Goal: Task Accomplishment & Management: Manage account settings

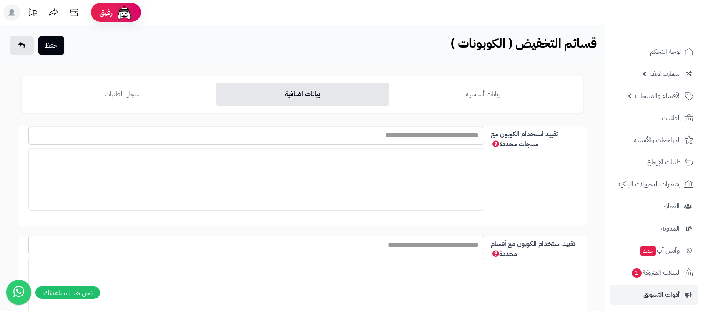
scroll to position [997, 0]
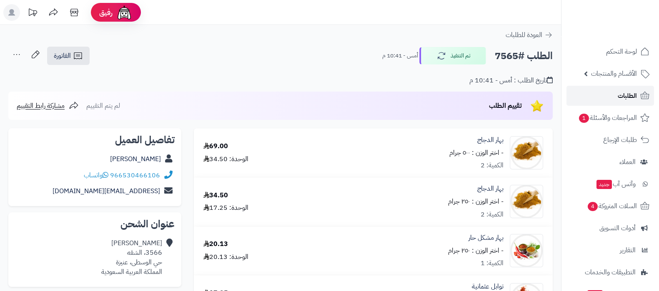
click at [606, 96] on link "الطلبات" at bounding box center [610, 96] width 88 height 20
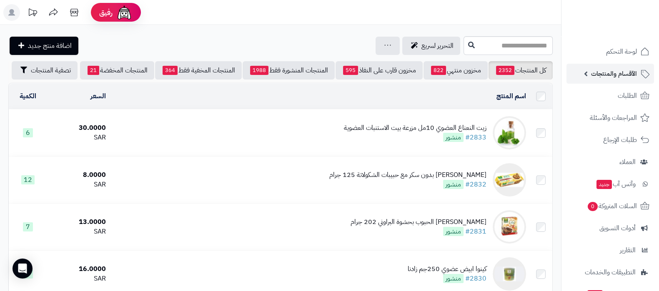
click at [604, 79] on span "الأقسام والمنتجات" at bounding box center [614, 74] width 46 height 12
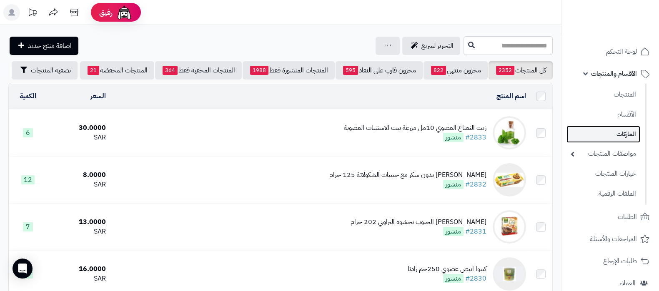
click at [603, 128] on link "الماركات" at bounding box center [603, 134] width 74 height 17
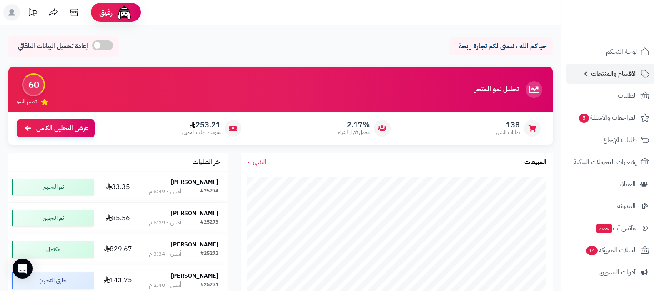
click at [606, 71] on span "الأقسام والمنتجات" at bounding box center [614, 74] width 46 height 12
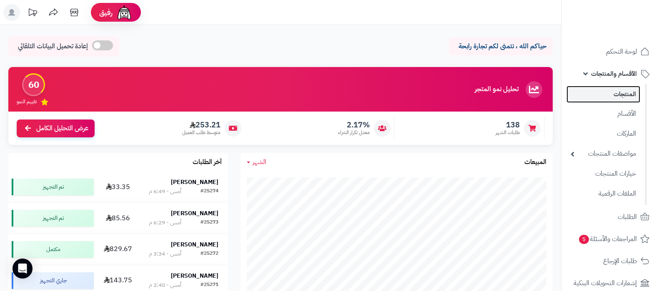
click at [608, 90] on link "المنتجات" at bounding box center [603, 94] width 74 height 17
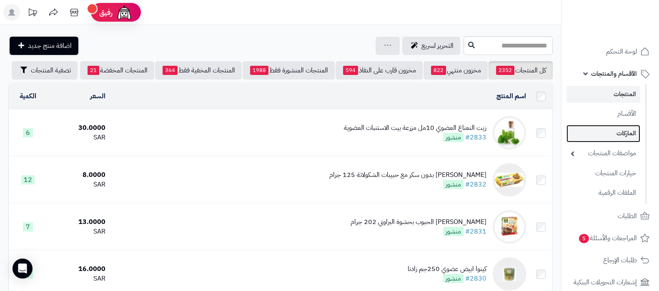
click at [612, 139] on link "الماركات" at bounding box center [603, 133] width 74 height 17
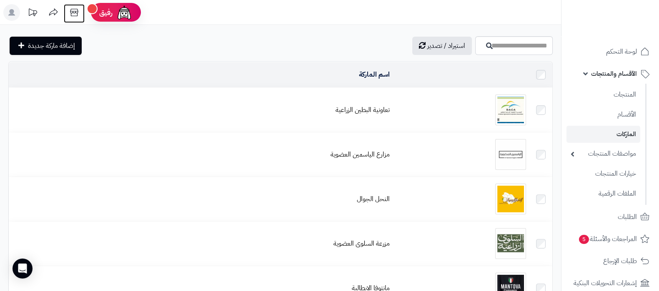
click at [75, 11] on icon at bounding box center [74, 12] width 17 height 17
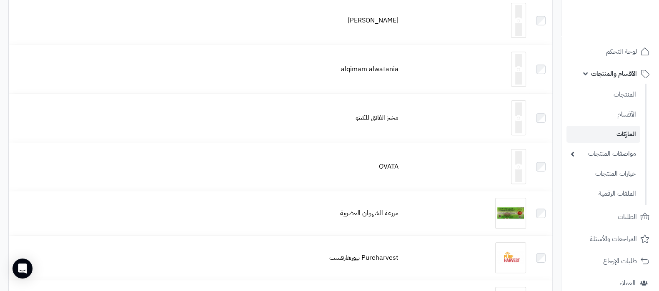
scroll to position [469, 0]
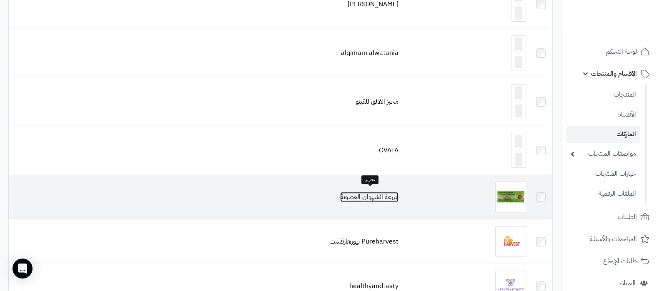
click at [385, 194] on link "مزرعة الشهوان العضوية" at bounding box center [369, 197] width 58 height 10
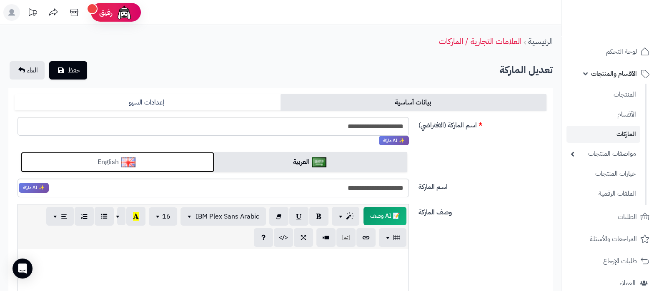
click at [165, 161] on link "English" at bounding box center [117, 162] width 193 height 20
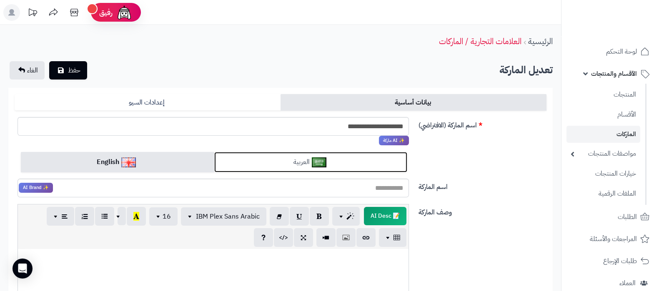
click at [311, 161] on link "العربية" at bounding box center [310, 162] width 193 height 20
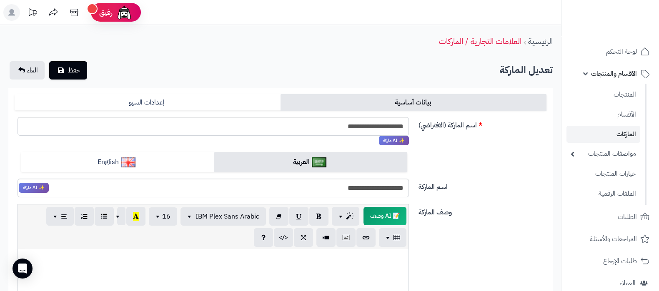
click at [98, 72] on div "تعديل الماركة حفظ الغاء" at bounding box center [280, 70] width 544 height 18
click at [72, 68] on span "حفظ" at bounding box center [74, 70] width 13 height 10
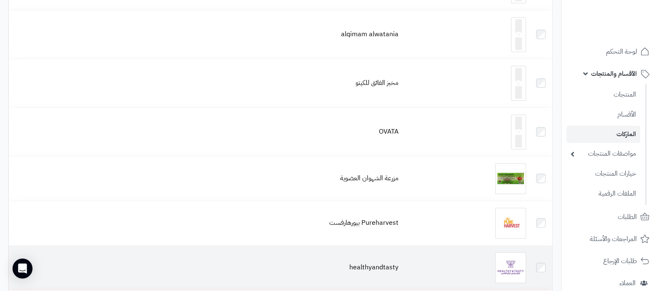
scroll to position [573, 0]
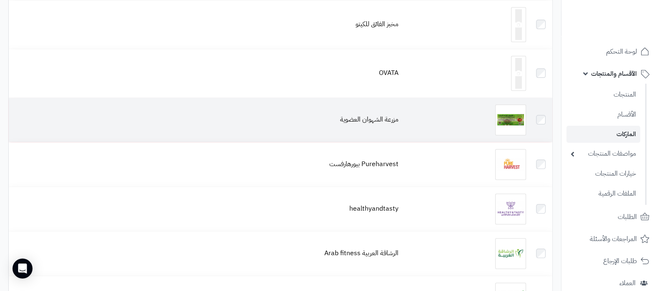
click at [373, 120] on td "مزرعة الشهوان العضوية" at bounding box center [205, 120] width 393 height 44
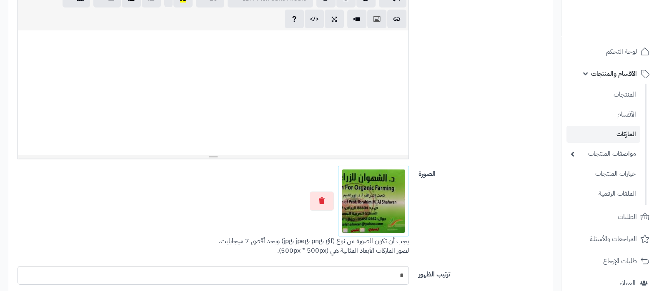
scroll to position [219, 0]
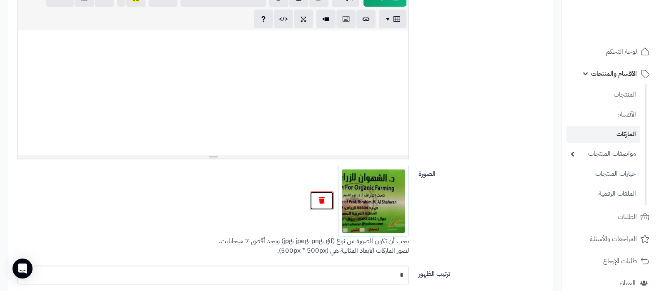
click at [324, 203] on icon "button" at bounding box center [322, 200] width 6 height 7
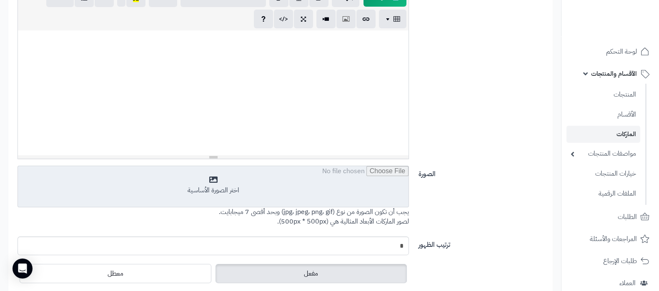
click at [311, 193] on input "file" at bounding box center [213, 187] width 391 height 42
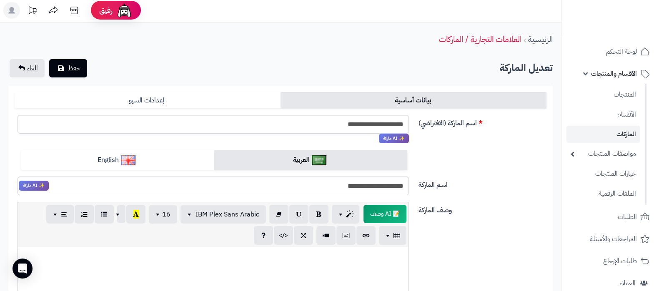
scroll to position [0, 0]
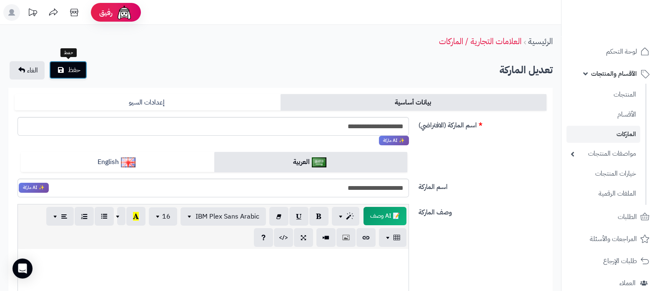
click at [79, 61] on button "حفظ" at bounding box center [68, 70] width 38 height 18
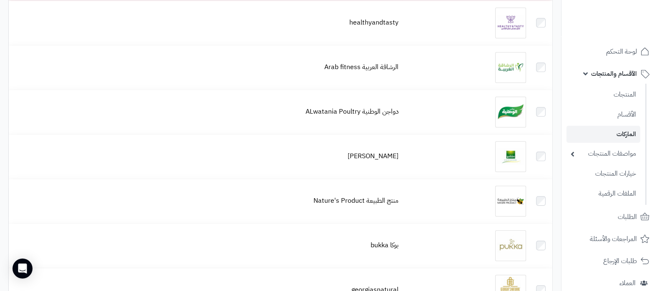
scroll to position [781, 0]
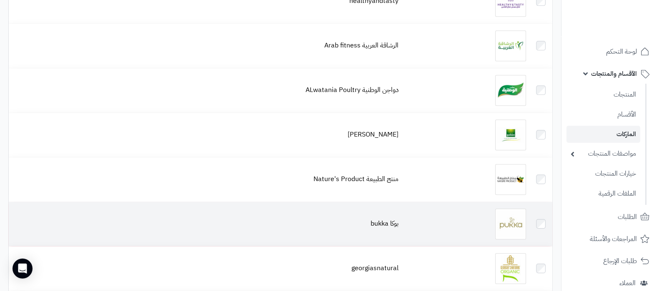
click at [494, 220] on div at bounding box center [465, 224] width 121 height 31
click at [507, 216] on img at bounding box center [510, 224] width 31 height 31
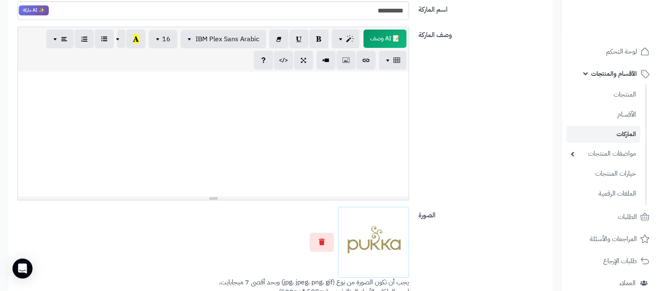
scroll to position [260, 0]
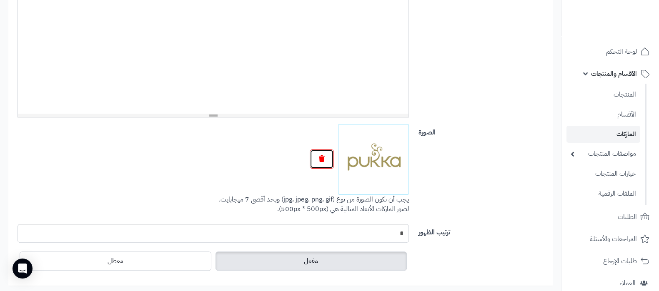
click at [315, 160] on button "button" at bounding box center [322, 159] width 24 height 19
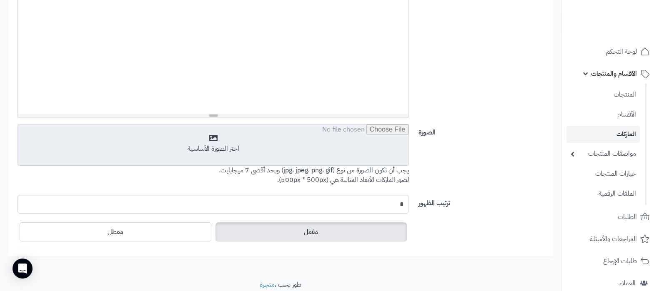
click at [286, 151] on input "file" at bounding box center [213, 146] width 391 height 42
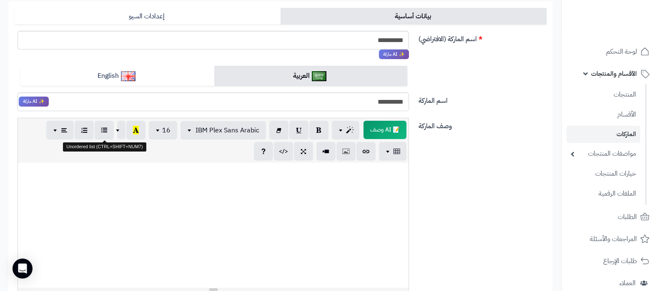
scroll to position [0, 0]
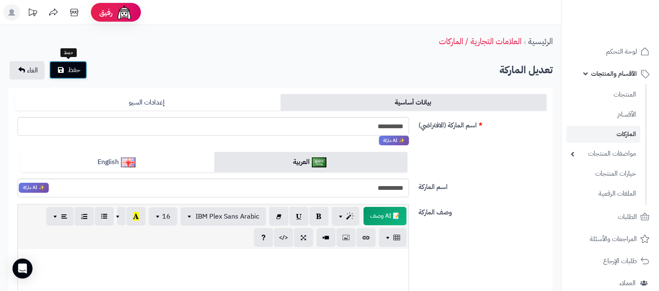
click at [80, 73] on span "حفظ" at bounding box center [74, 70] width 13 height 10
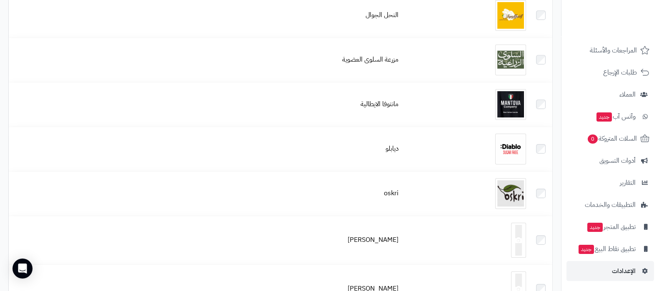
scroll to position [260, 0]
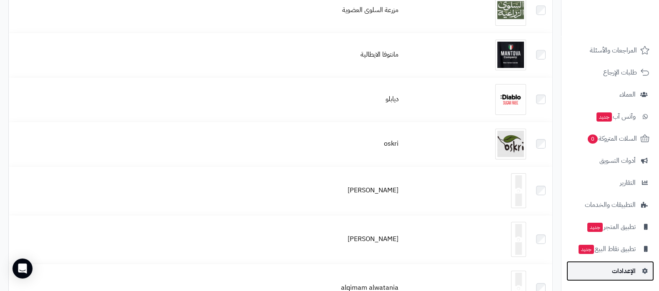
click at [612, 264] on link "الإعدادات" at bounding box center [610, 271] width 88 height 20
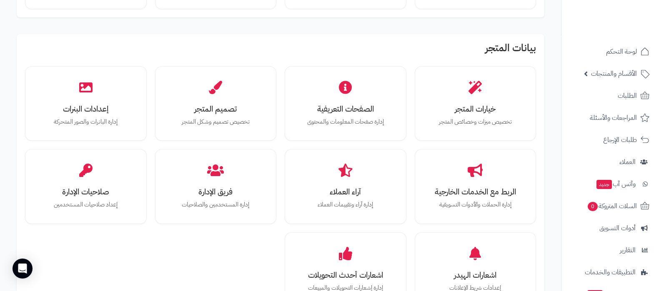
scroll to position [104, 0]
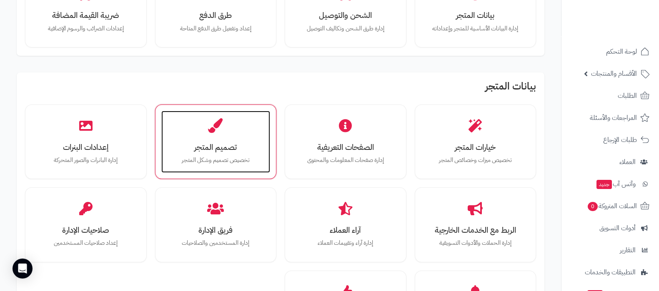
click at [223, 152] on h3 "تصميم المتجر" at bounding box center [216, 147] width 93 height 9
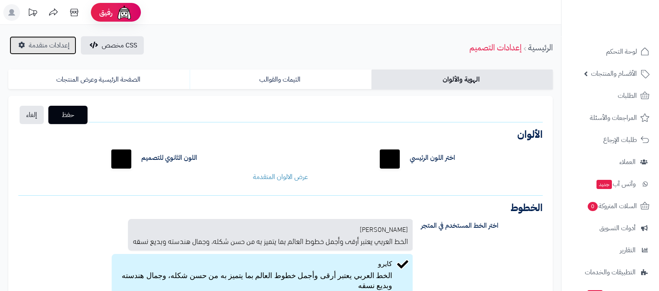
click at [35, 36] on link "إعدادات متقدمة" at bounding box center [43, 45] width 67 height 18
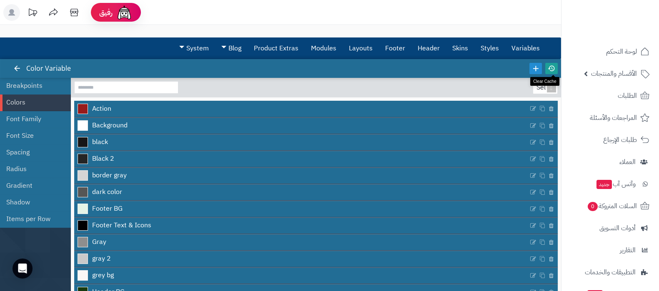
click at [553, 69] on icon at bounding box center [552, 69] width 8 height 8
click at [603, 63] on ul "لوحة التحكم الأقسام والمنتجات المنتجات الأقسام الماركات مواصفات المنتجات مواصفا…" at bounding box center [610, 195] width 98 height 307
click at [602, 70] on span "الأقسام والمنتجات" at bounding box center [614, 74] width 46 height 12
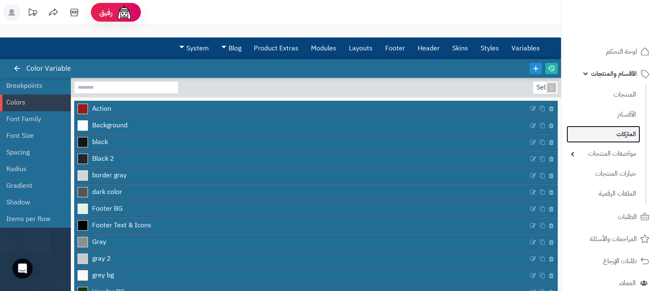
click at [617, 136] on link "الماركات" at bounding box center [603, 134] width 74 height 17
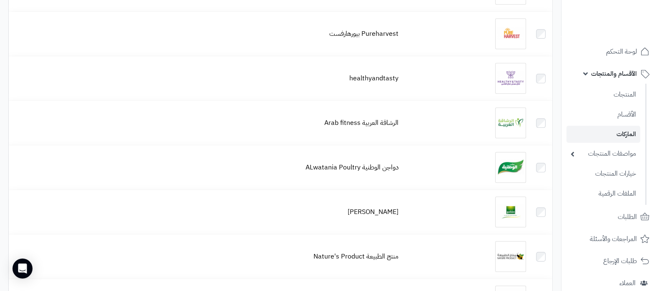
scroll to position [833, 0]
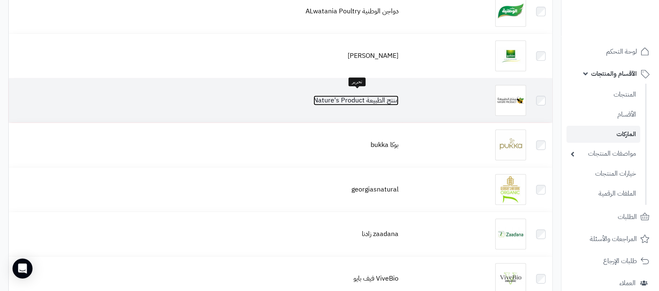
click at [387, 98] on link "منتج الطبيعة Nature's Product" at bounding box center [355, 100] width 85 height 10
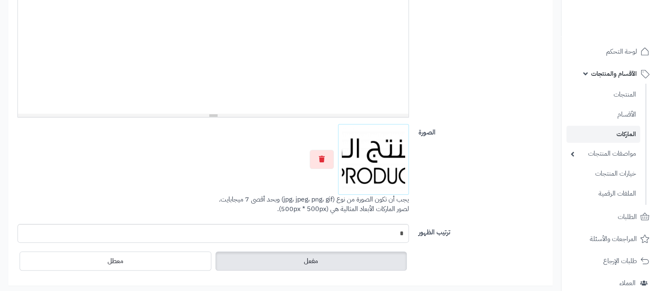
scroll to position [271, 0]
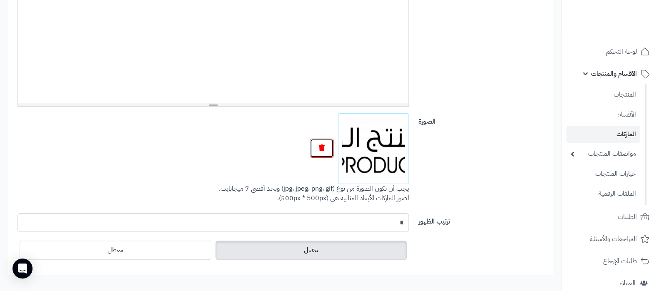
click at [317, 147] on button "button" at bounding box center [322, 148] width 24 height 19
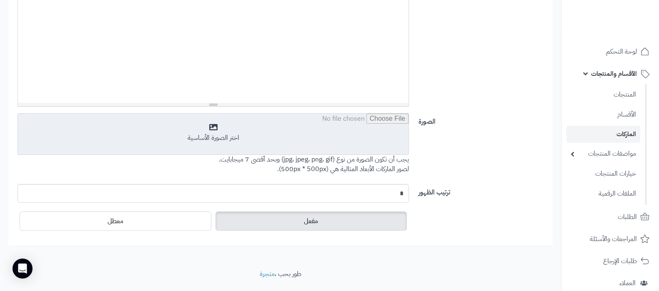
click at [304, 138] on input "file" at bounding box center [213, 135] width 391 height 42
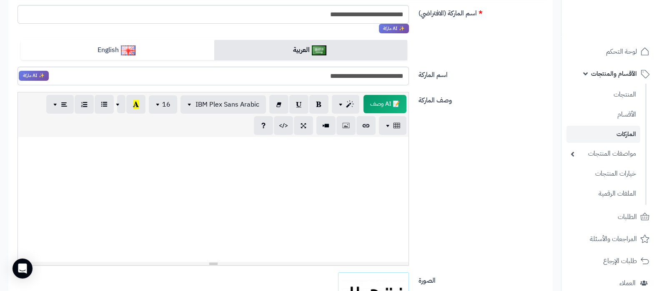
scroll to position [0, 0]
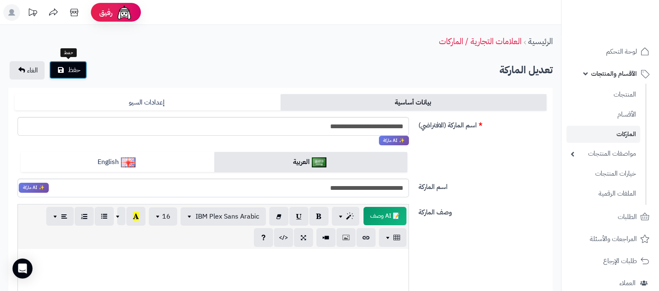
click at [78, 72] on span "حفظ" at bounding box center [74, 70] width 13 height 10
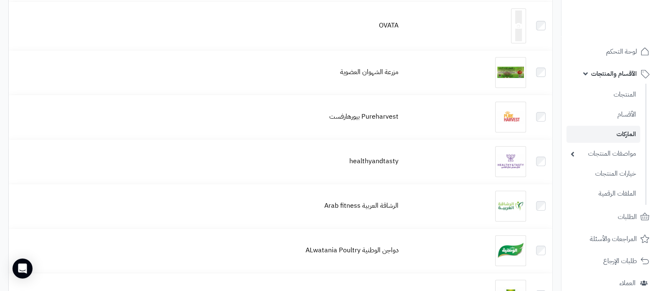
scroll to position [677, 0]
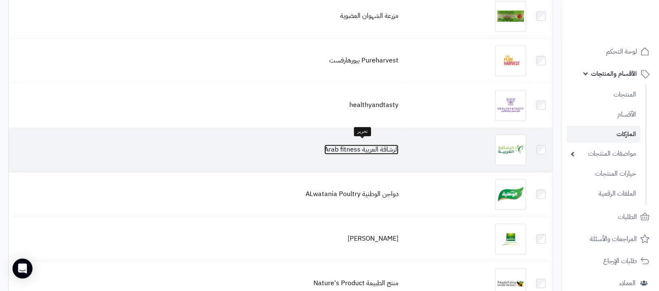
click at [357, 145] on link "الرشاقة العربية Arab fitness" at bounding box center [361, 150] width 74 height 10
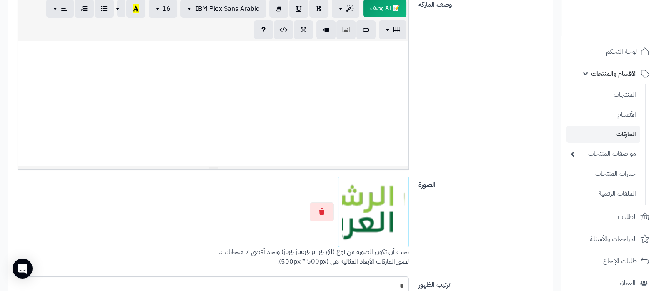
scroll to position [219, 0]
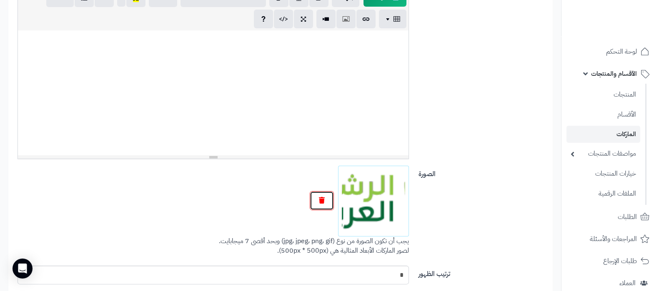
click at [319, 203] on icon "button" at bounding box center [322, 200] width 6 height 7
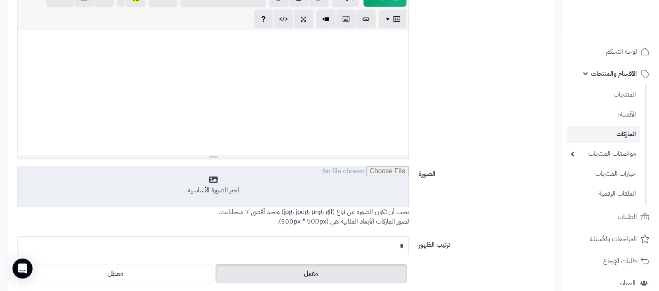
click at [286, 186] on input "file" at bounding box center [213, 187] width 391 height 42
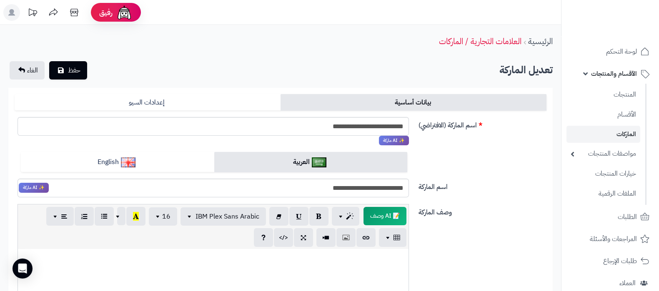
scroll to position [0, 0]
click at [75, 63] on button "حفظ" at bounding box center [68, 70] width 38 height 18
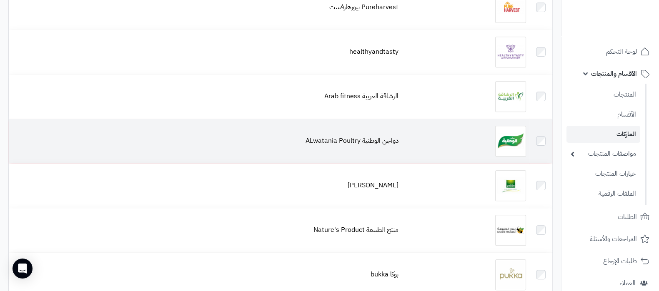
scroll to position [781, 0]
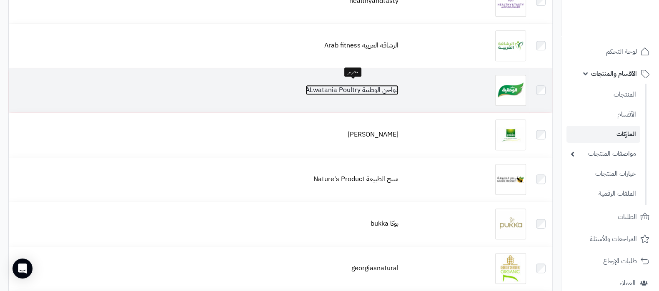
click at [369, 85] on link "دواجن الوطنية ALwatania Poultry" at bounding box center [351, 90] width 93 height 10
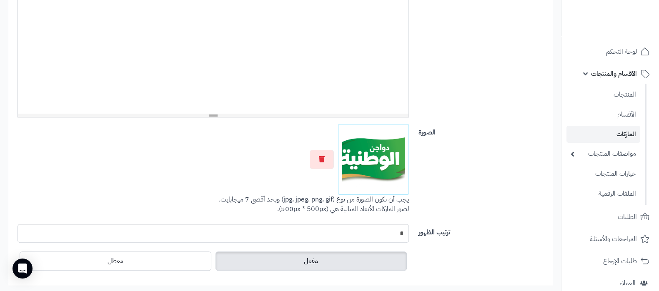
scroll to position [271, 0]
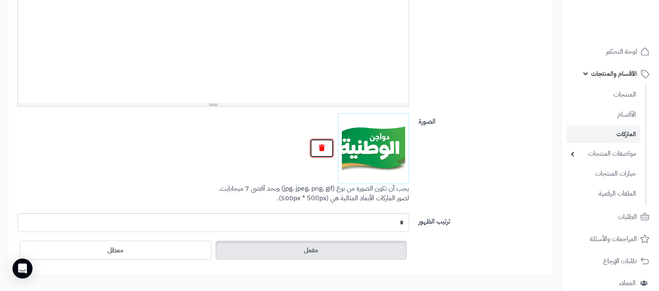
click at [323, 149] on icon "button" at bounding box center [322, 148] width 6 height 7
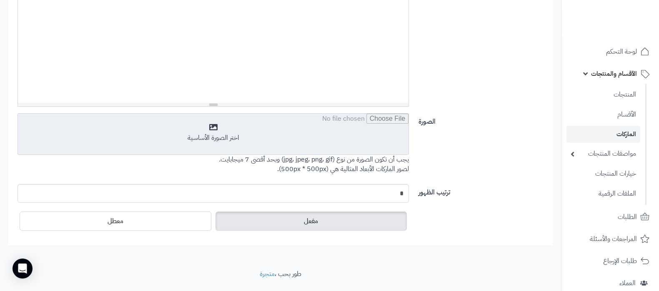
click at [284, 139] on input "file" at bounding box center [213, 135] width 391 height 42
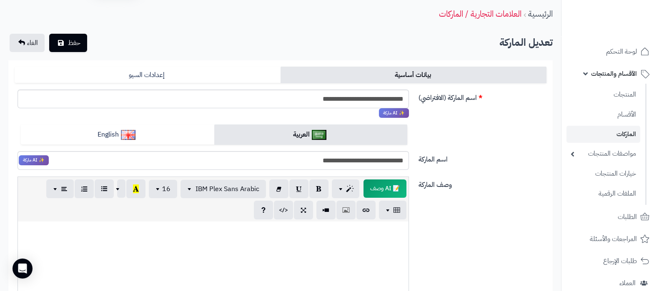
scroll to position [0, 0]
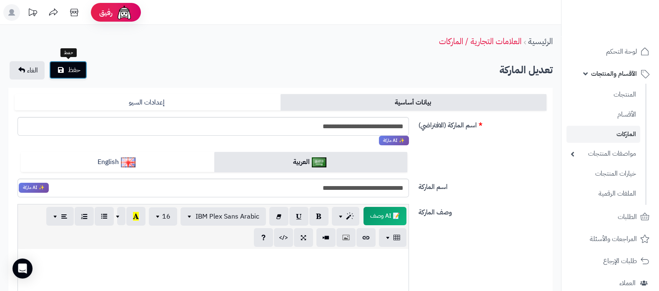
click at [80, 65] on button "حفظ" at bounding box center [68, 70] width 38 height 18
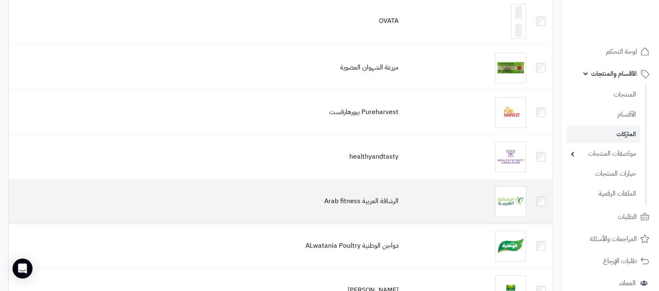
scroll to position [677, 0]
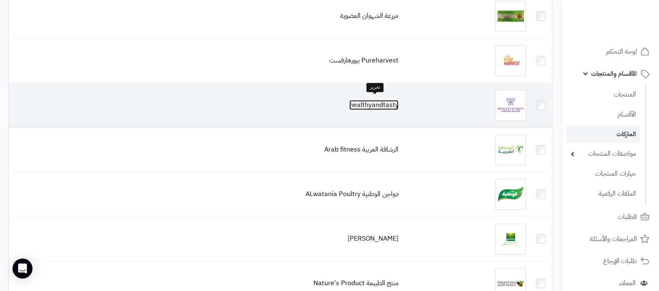
click at [377, 102] on link "healthyandtasty" at bounding box center [373, 105] width 49 height 10
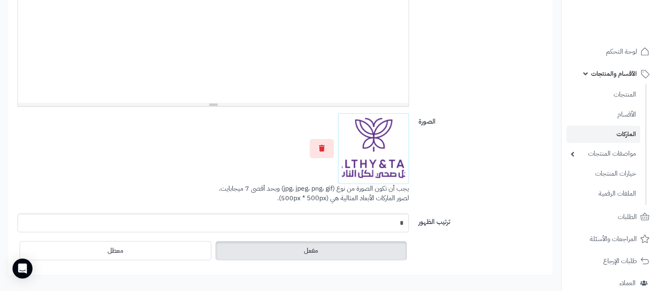
scroll to position [271, 0]
click at [324, 151] on button "button" at bounding box center [322, 148] width 24 height 19
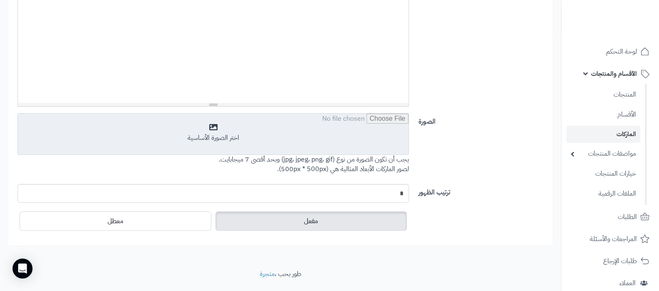
click at [298, 139] on input "file" at bounding box center [213, 135] width 391 height 42
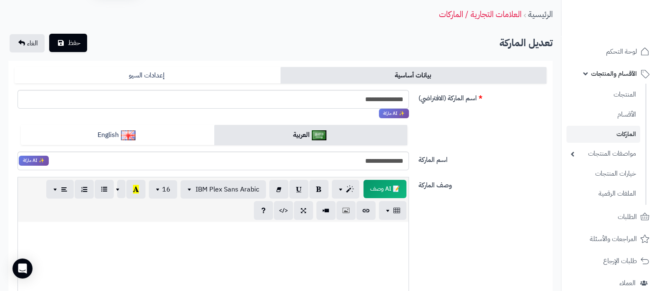
scroll to position [0, 0]
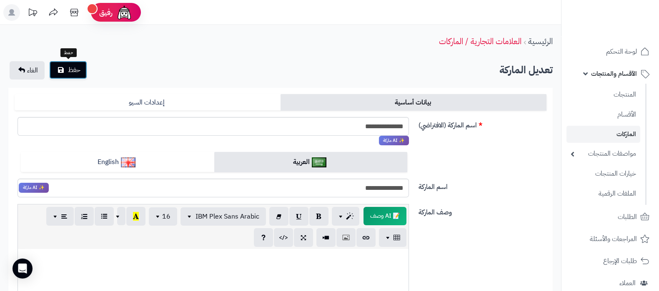
click at [73, 70] on span "حفظ" at bounding box center [74, 70] width 13 height 10
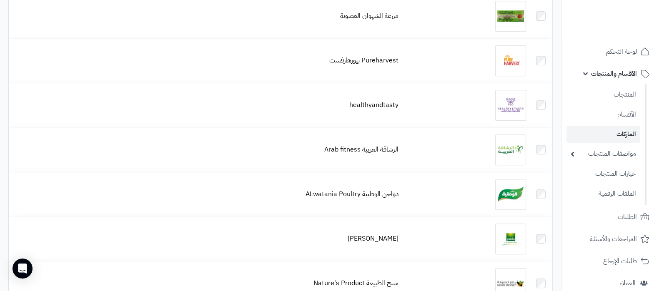
scroll to position [729, 0]
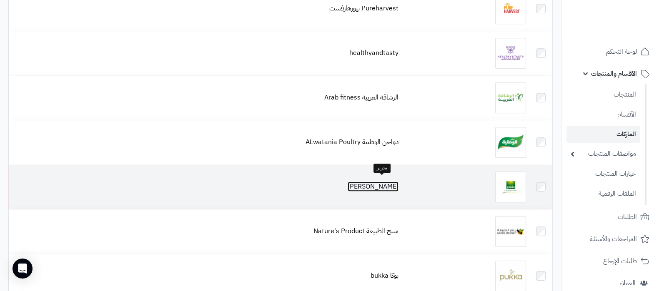
click at [378, 182] on link "جولن gullon" at bounding box center [373, 187] width 51 height 10
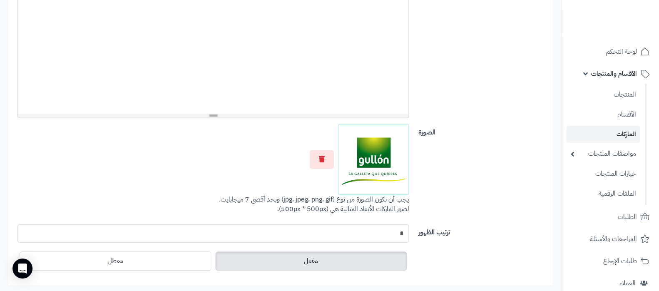
scroll to position [271, 0]
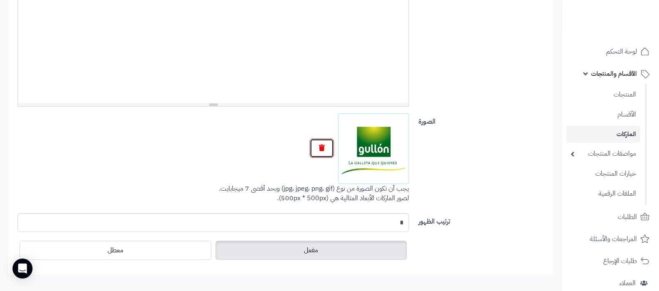
click at [327, 146] on button "button" at bounding box center [322, 148] width 24 height 19
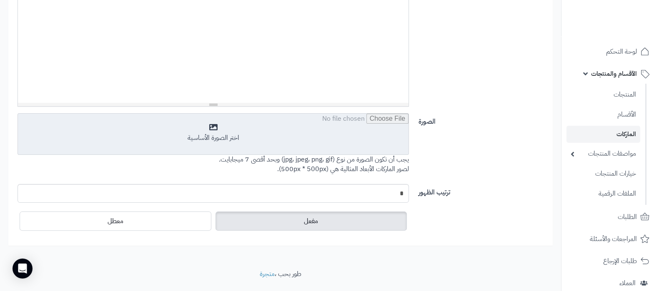
click at [283, 141] on input "file" at bounding box center [213, 135] width 391 height 42
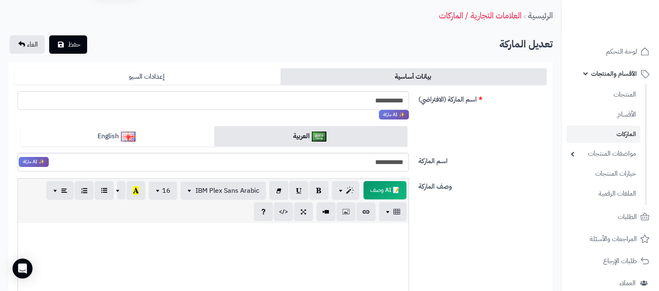
scroll to position [0, 0]
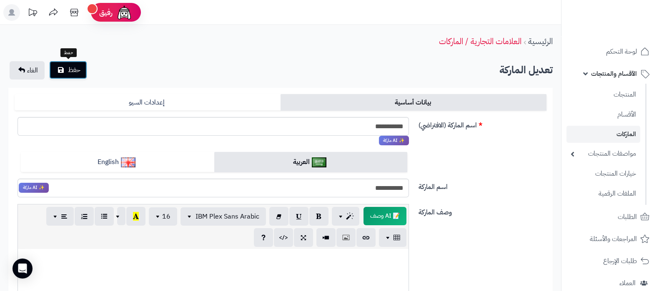
click at [61, 67] on icon "submit" at bounding box center [61, 70] width 6 height 7
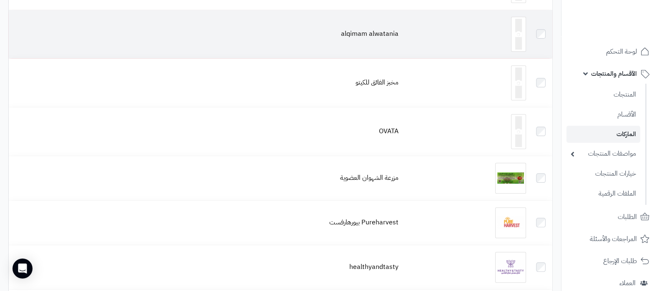
scroll to position [521, 0]
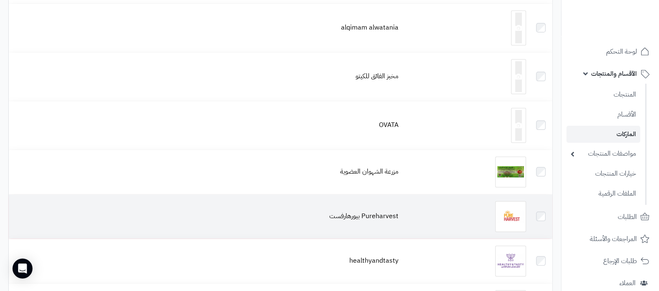
click at [404, 207] on td at bounding box center [466, 217] width 128 height 44
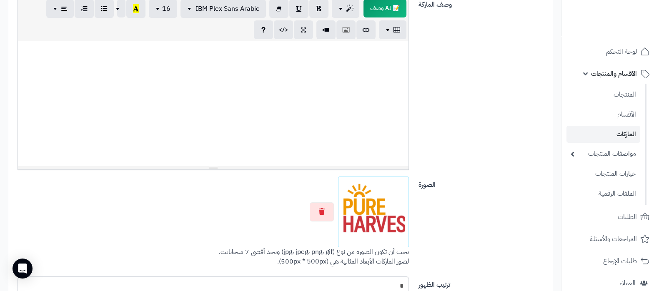
scroll to position [219, 0]
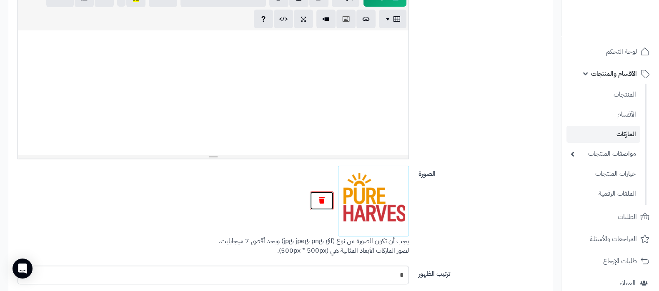
click at [319, 198] on icon "button" at bounding box center [322, 200] width 6 height 7
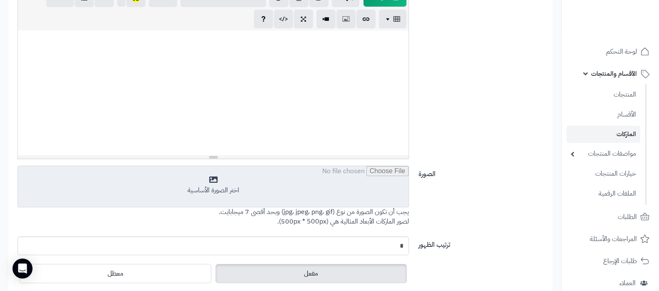
click at [233, 180] on input "file" at bounding box center [213, 187] width 391 height 42
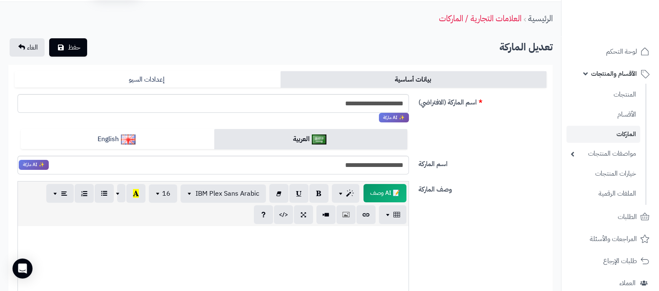
scroll to position [0, 0]
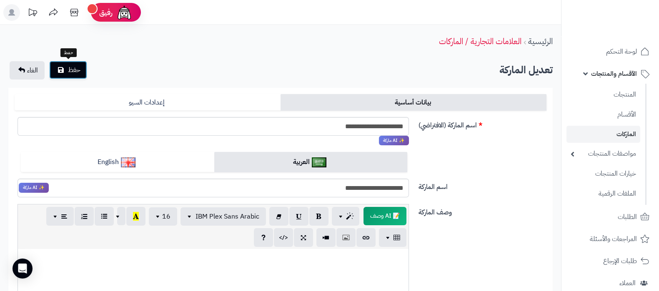
click at [80, 65] on span "حفظ" at bounding box center [74, 70] width 13 height 10
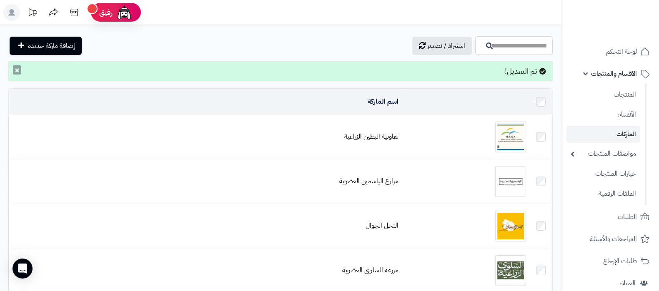
click at [13, 72] on button "×" at bounding box center [17, 69] width 8 height 9
